Goal: Entertainment & Leisure: Consume media (video, audio)

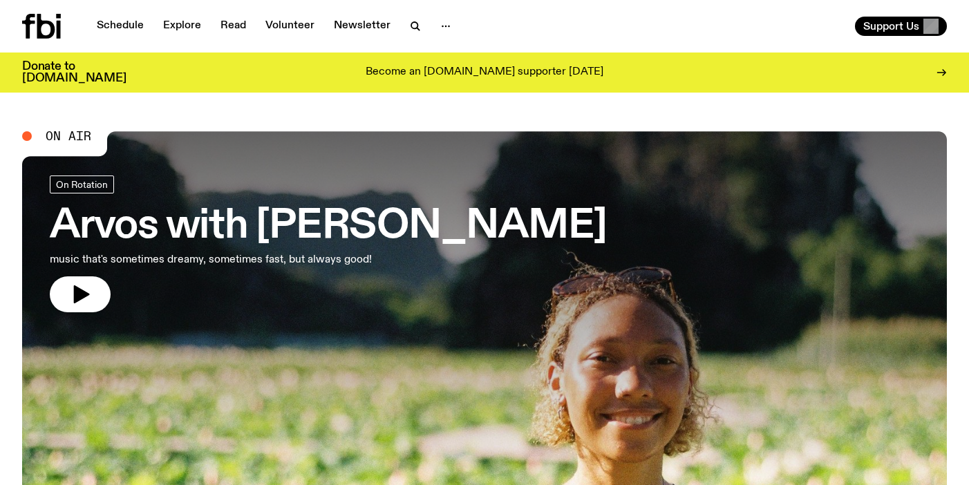
click at [283, 232] on h3 "Arvos with Bri Kennedy" at bounding box center [328, 226] width 557 height 39
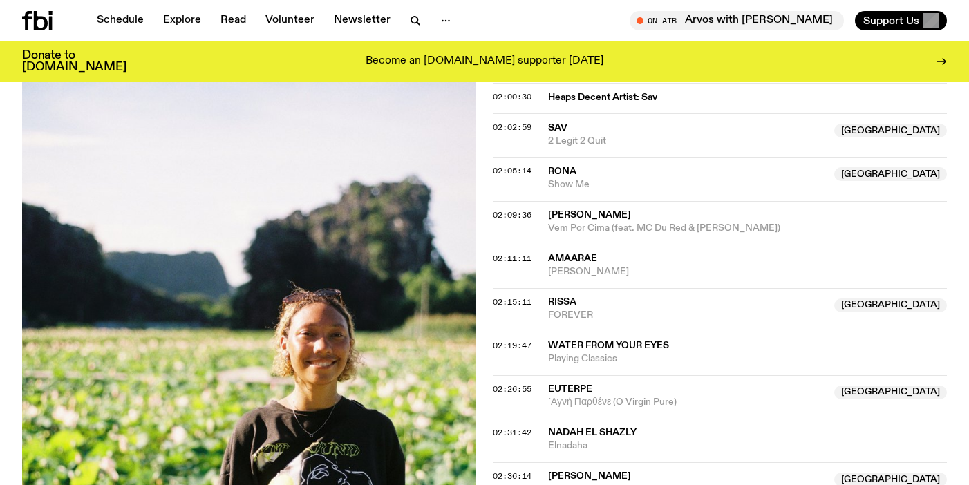
scroll to position [1331, 0]
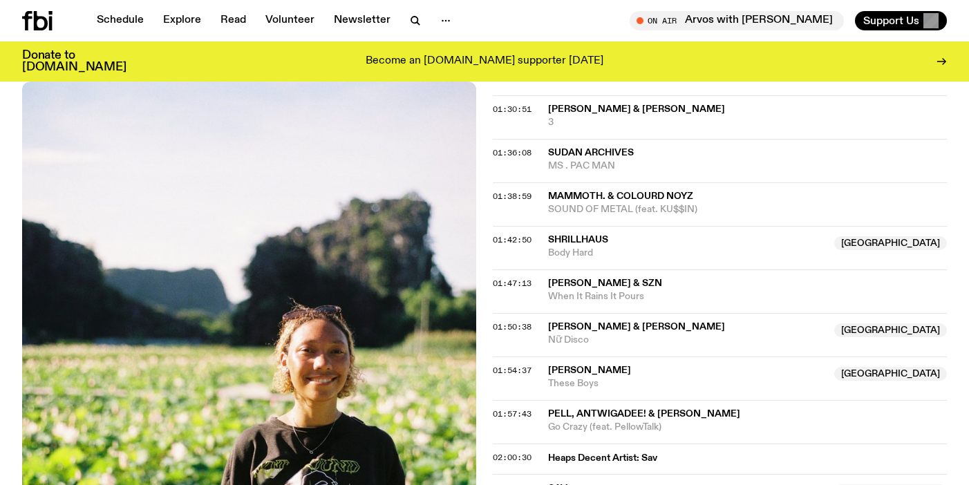
click at [47, 11] on icon at bounding box center [37, 20] width 30 height 19
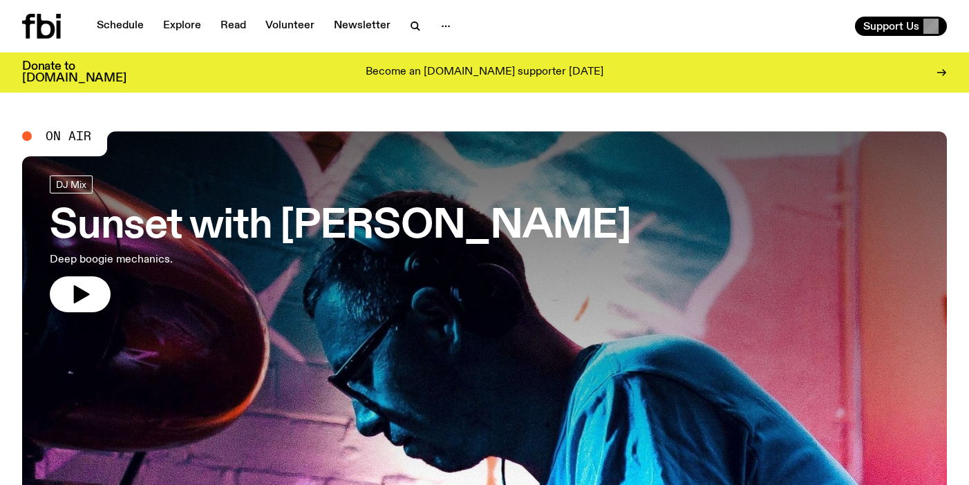
click at [129, 217] on h3 "Sunset with [PERSON_NAME]" at bounding box center [340, 226] width 581 height 39
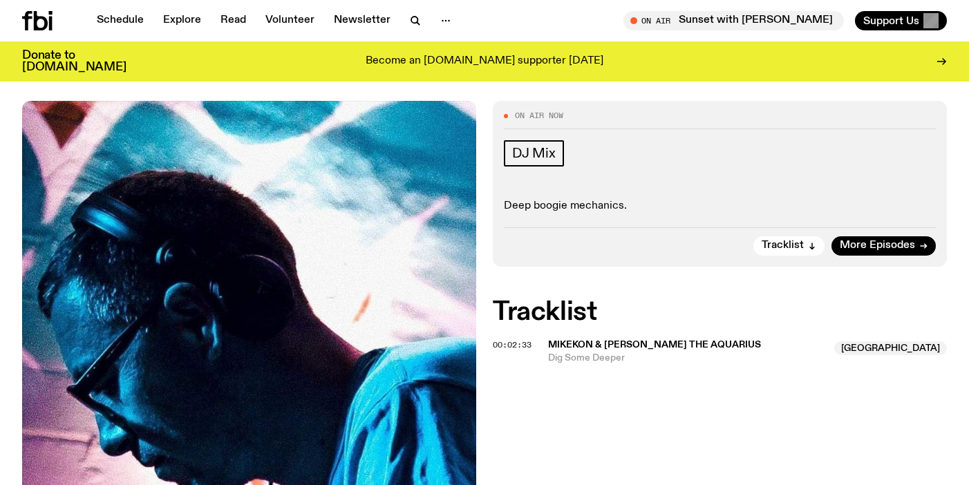
scroll to position [310, 0]
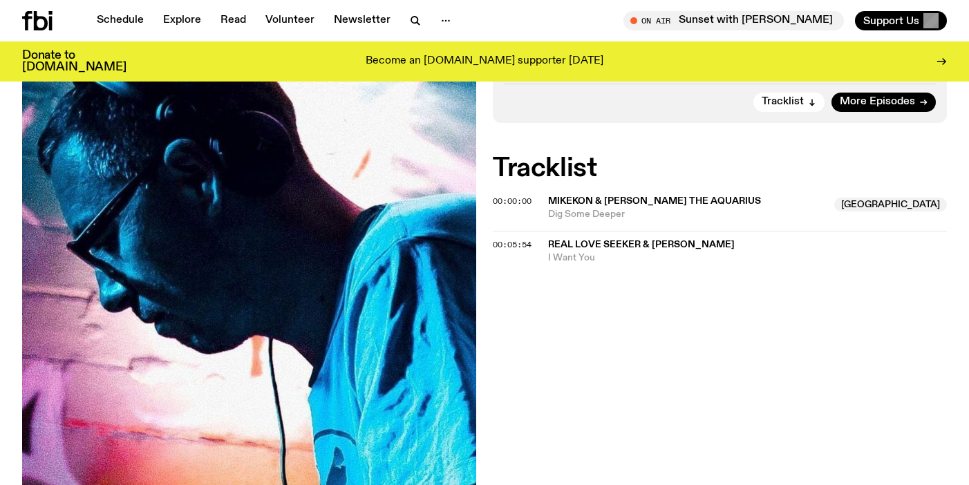
scroll to position [310, 0]
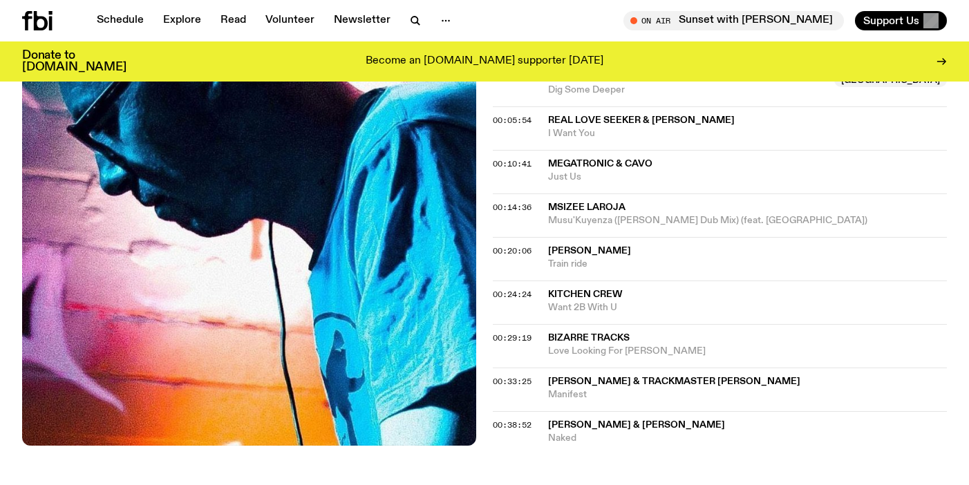
scroll to position [437, 0]
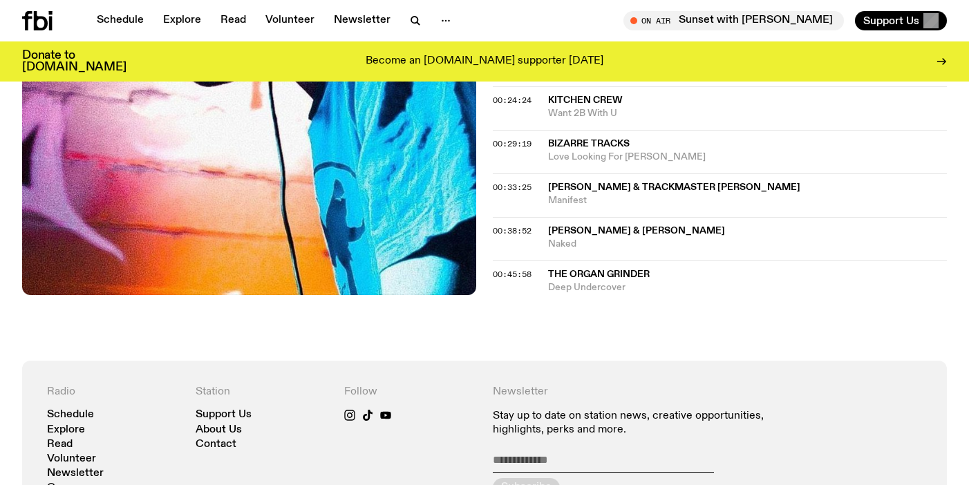
scroll to position [476, 0]
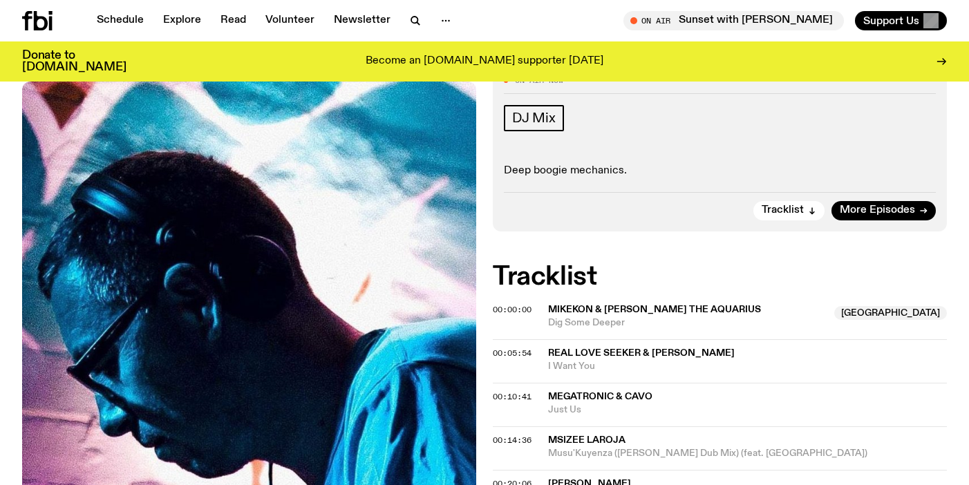
scroll to position [200, 0]
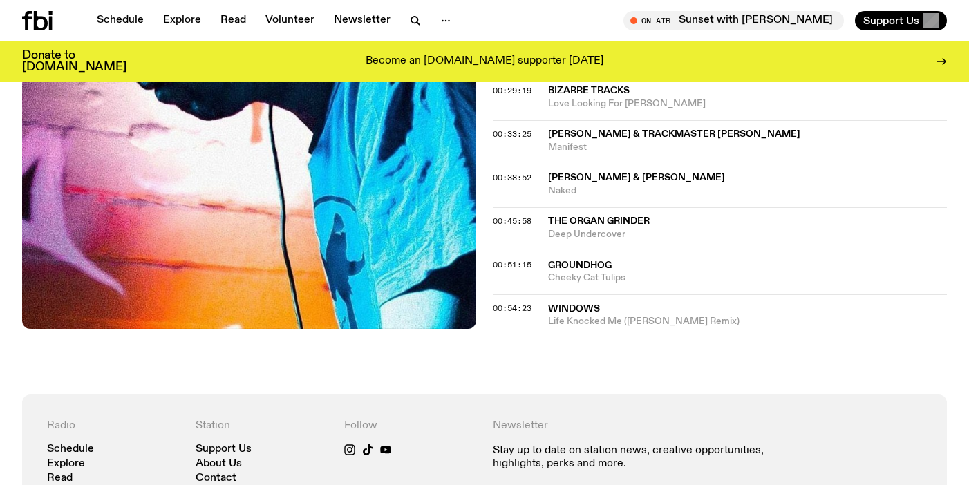
scroll to position [695, 0]
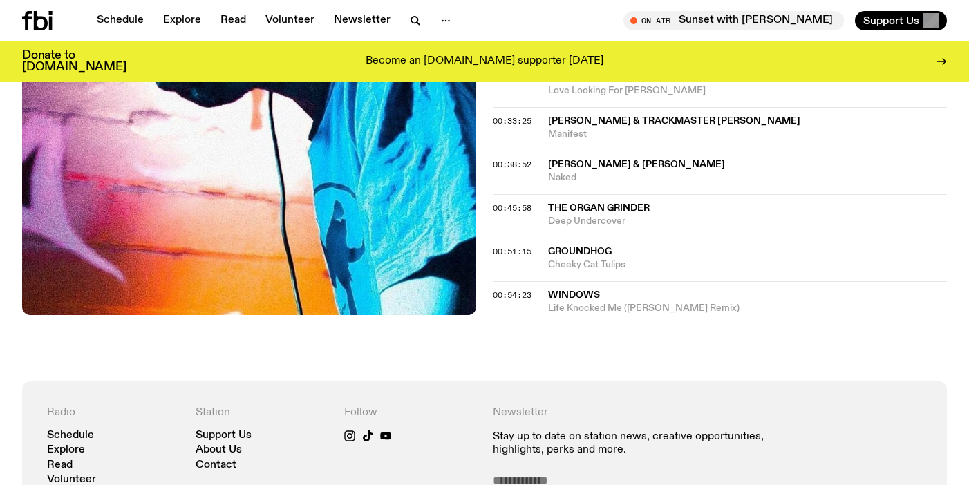
scroll to position [695, 0]
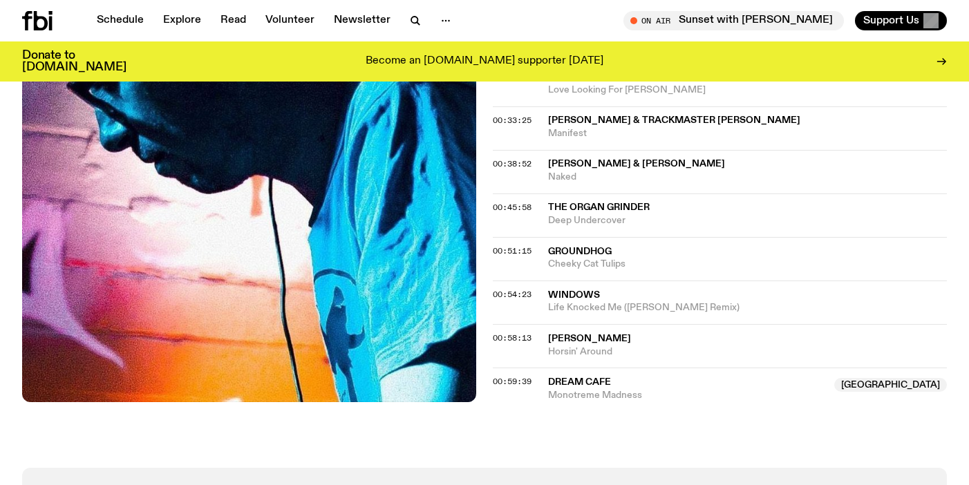
scroll to position [696, 0]
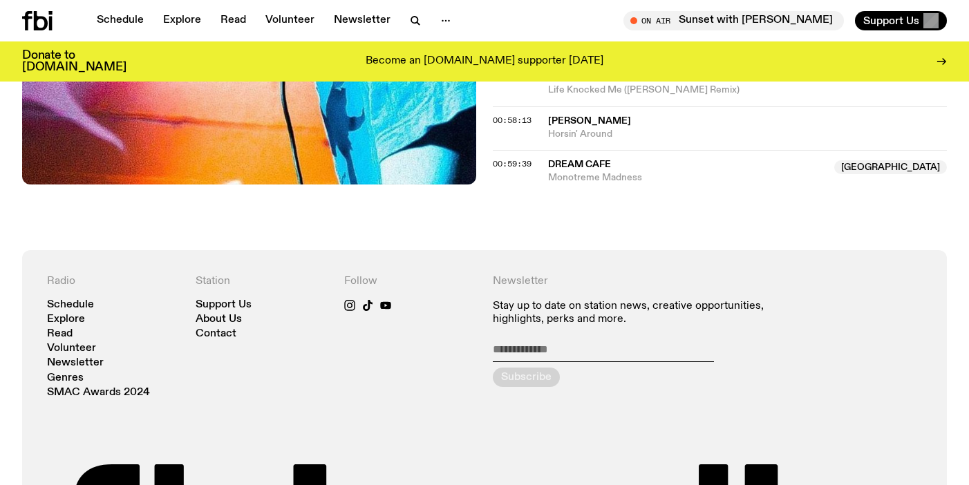
scroll to position [912, 0]
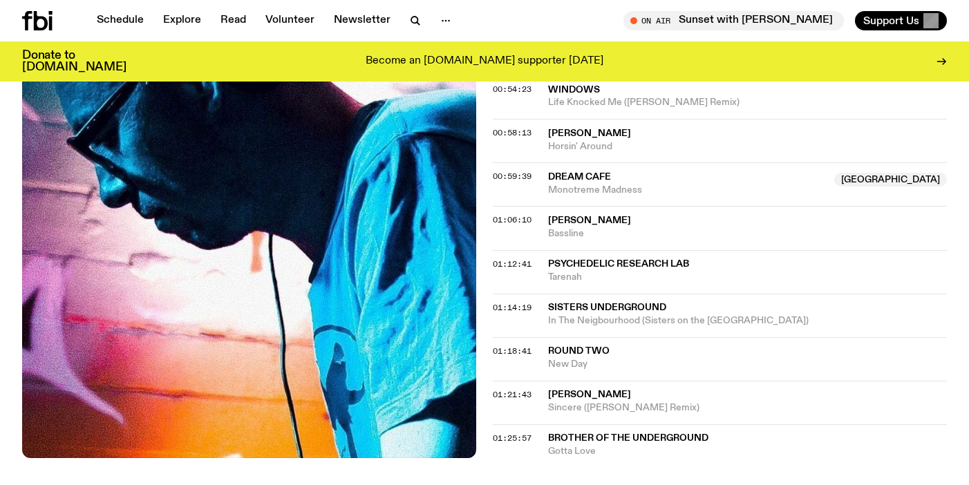
scroll to position [1131, 0]
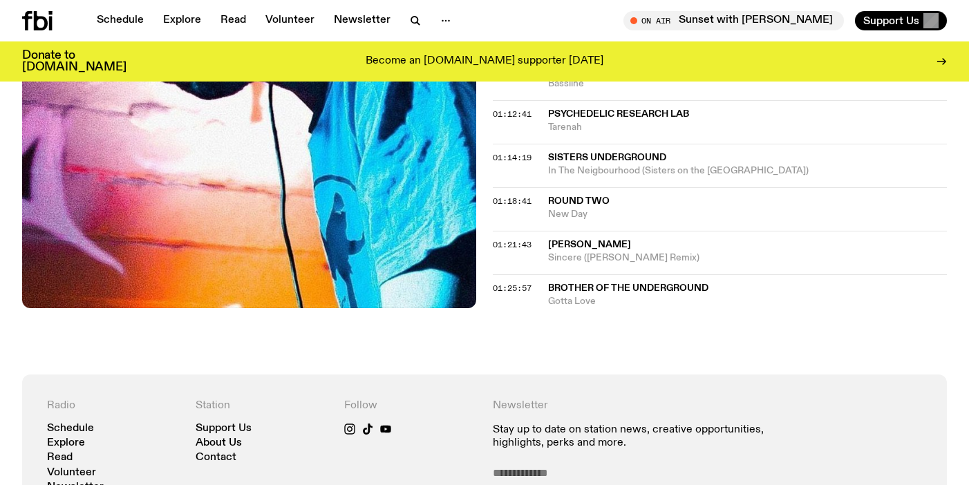
scroll to position [1068, 0]
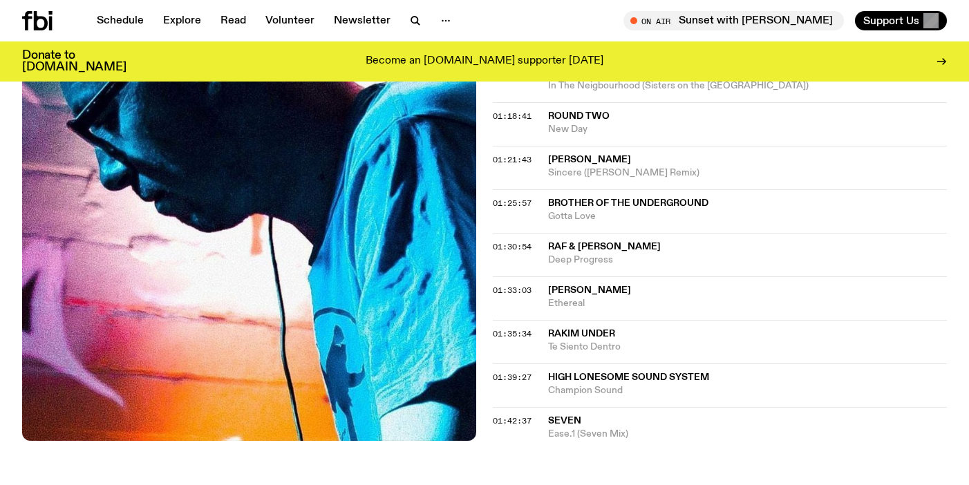
scroll to position [1316, 0]
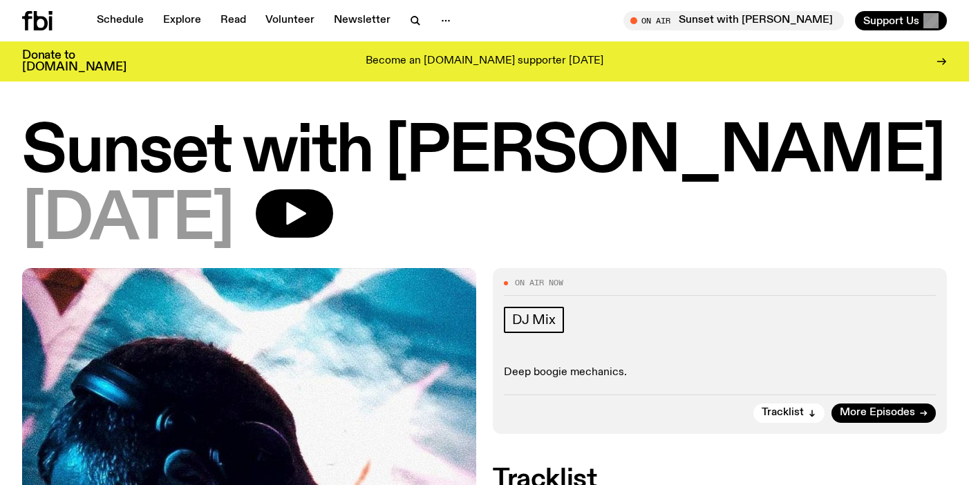
scroll to position [1316, 0]
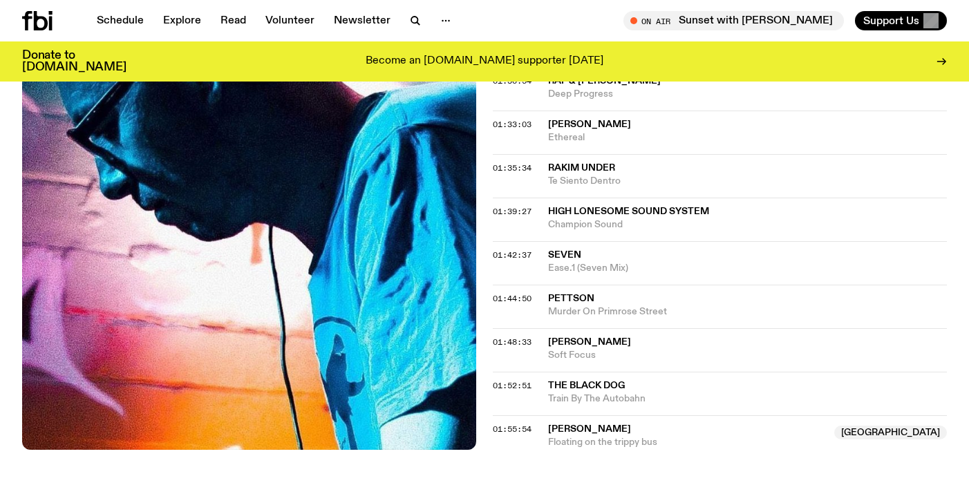
scroll to position [1536, 0]
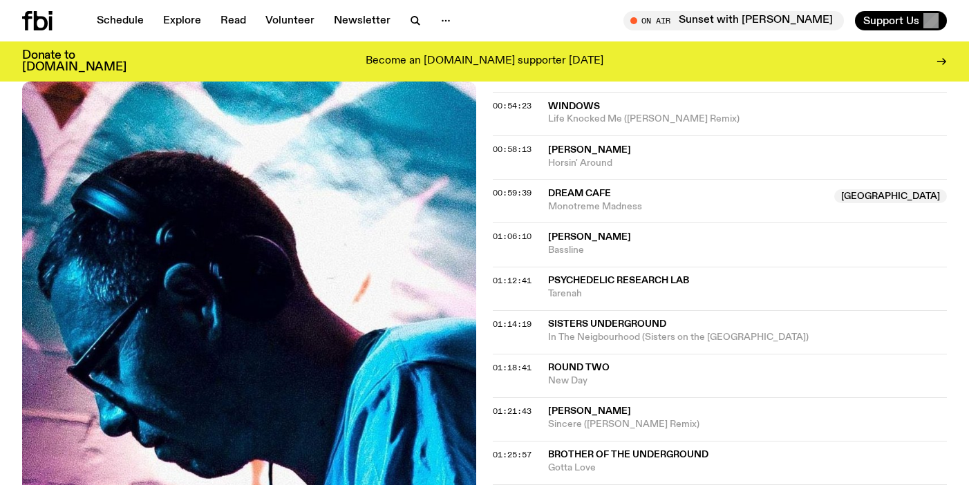
scroll to position [813, 0]
